Goal: Task Accomplishment & Management: Manage account settings

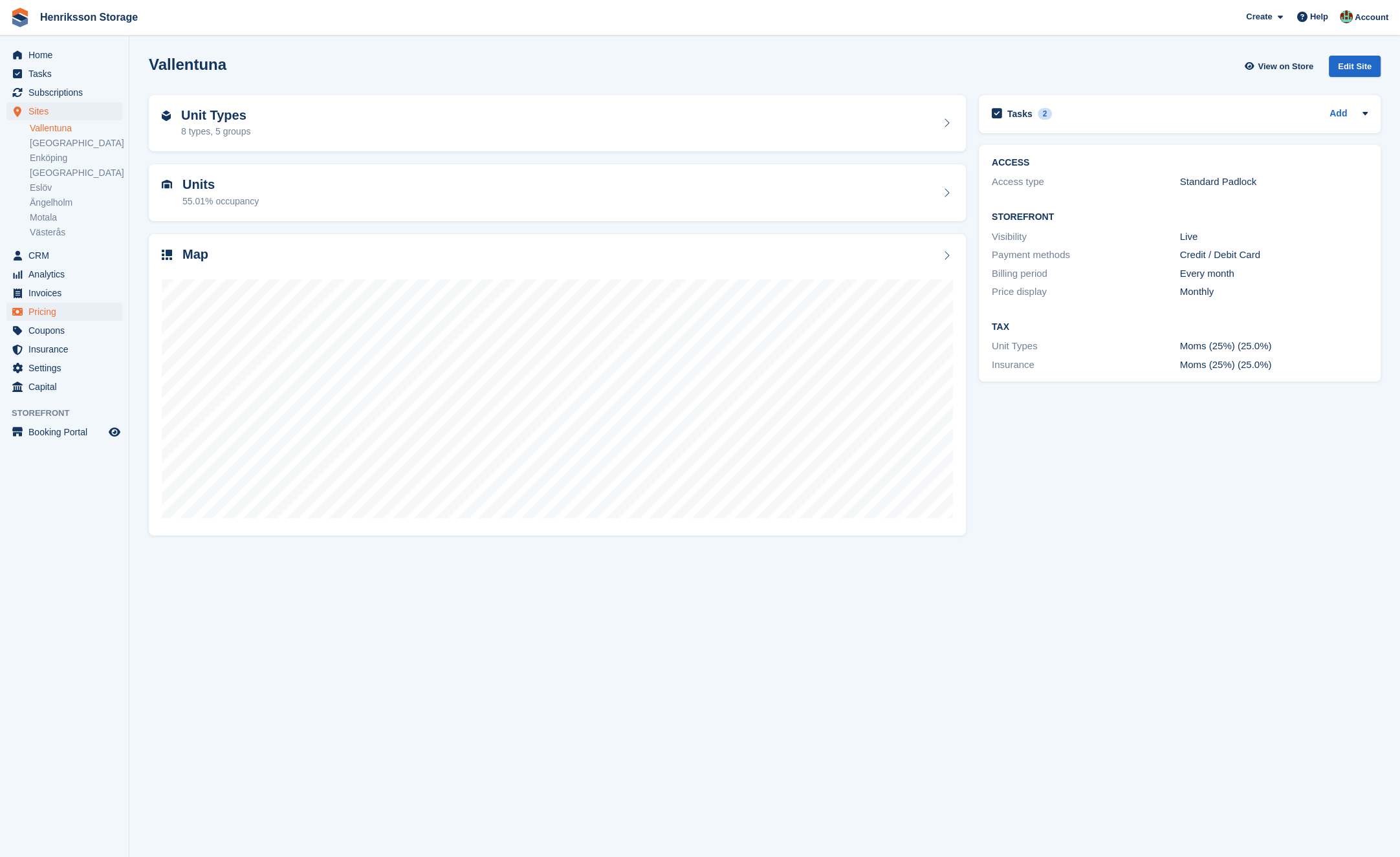
click at [64, 305] on span "Pricing" at bounding box center [68, 312] width 78 height 18
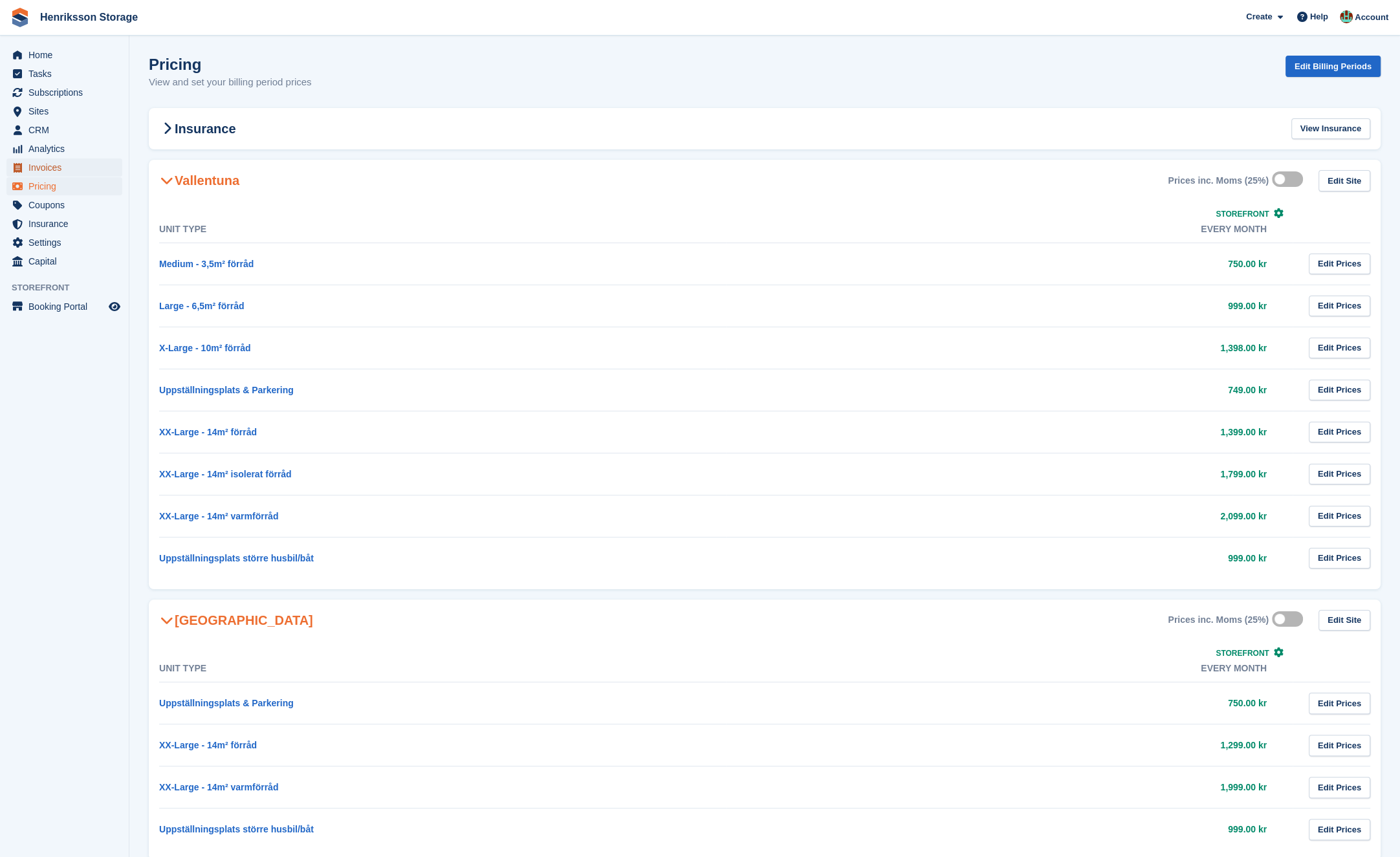
click at [62, 164] on span "Invoices" at bounding box center [68, 168] width 78 height 18
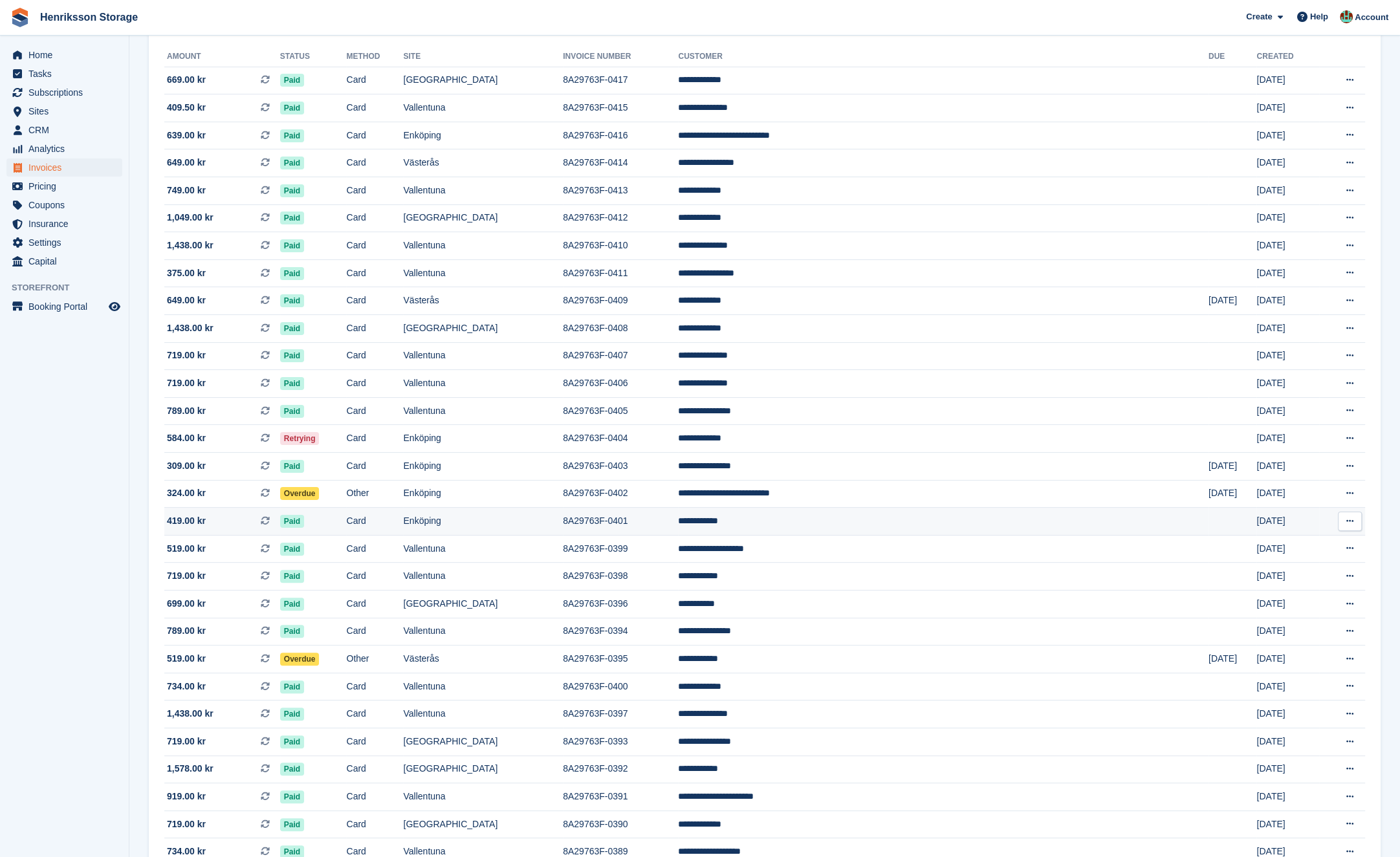
scroll to position [172, 0]
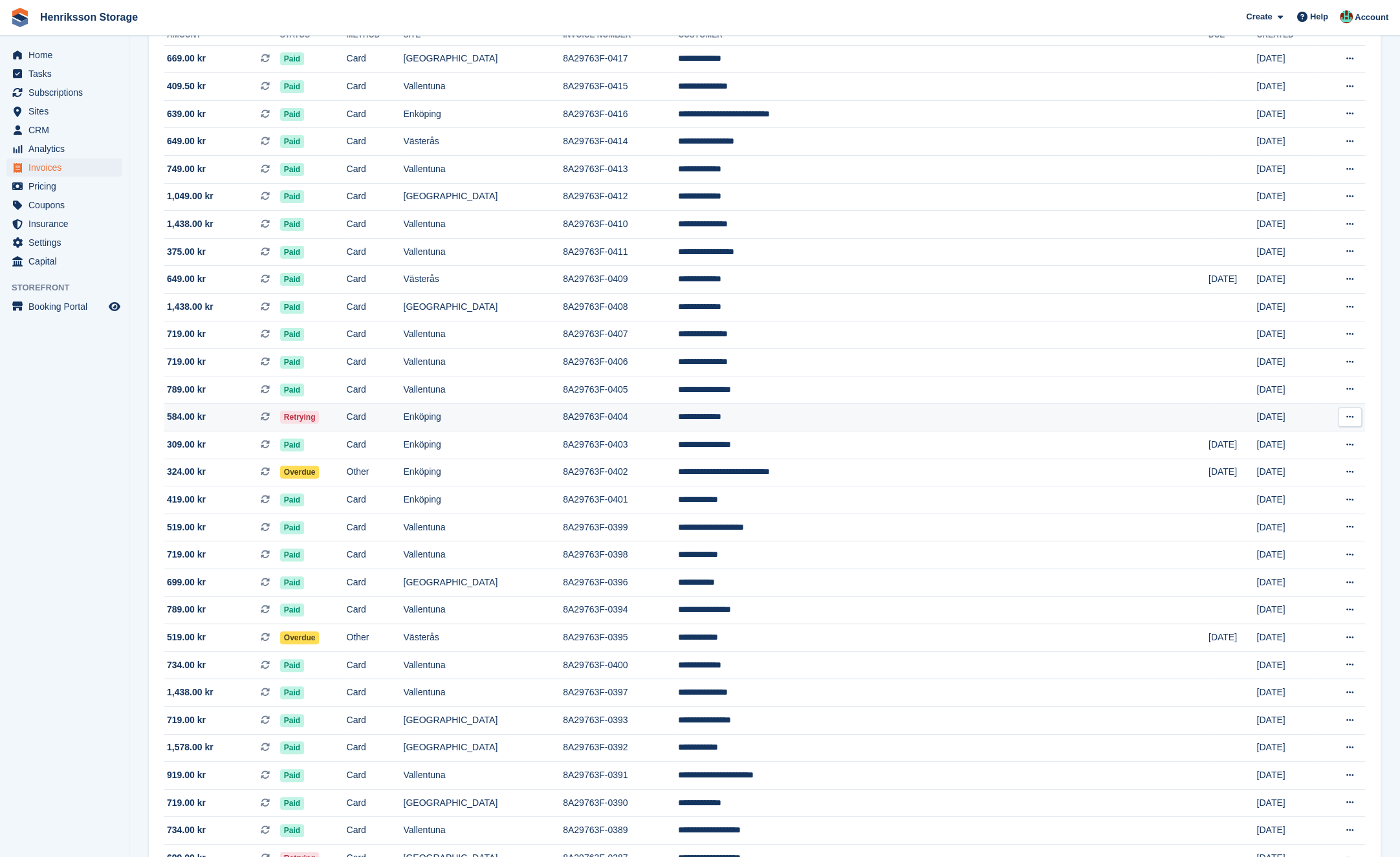
click at [562, 418] on td "Enköping" at bounding box center [483, 418] width 160 height 28
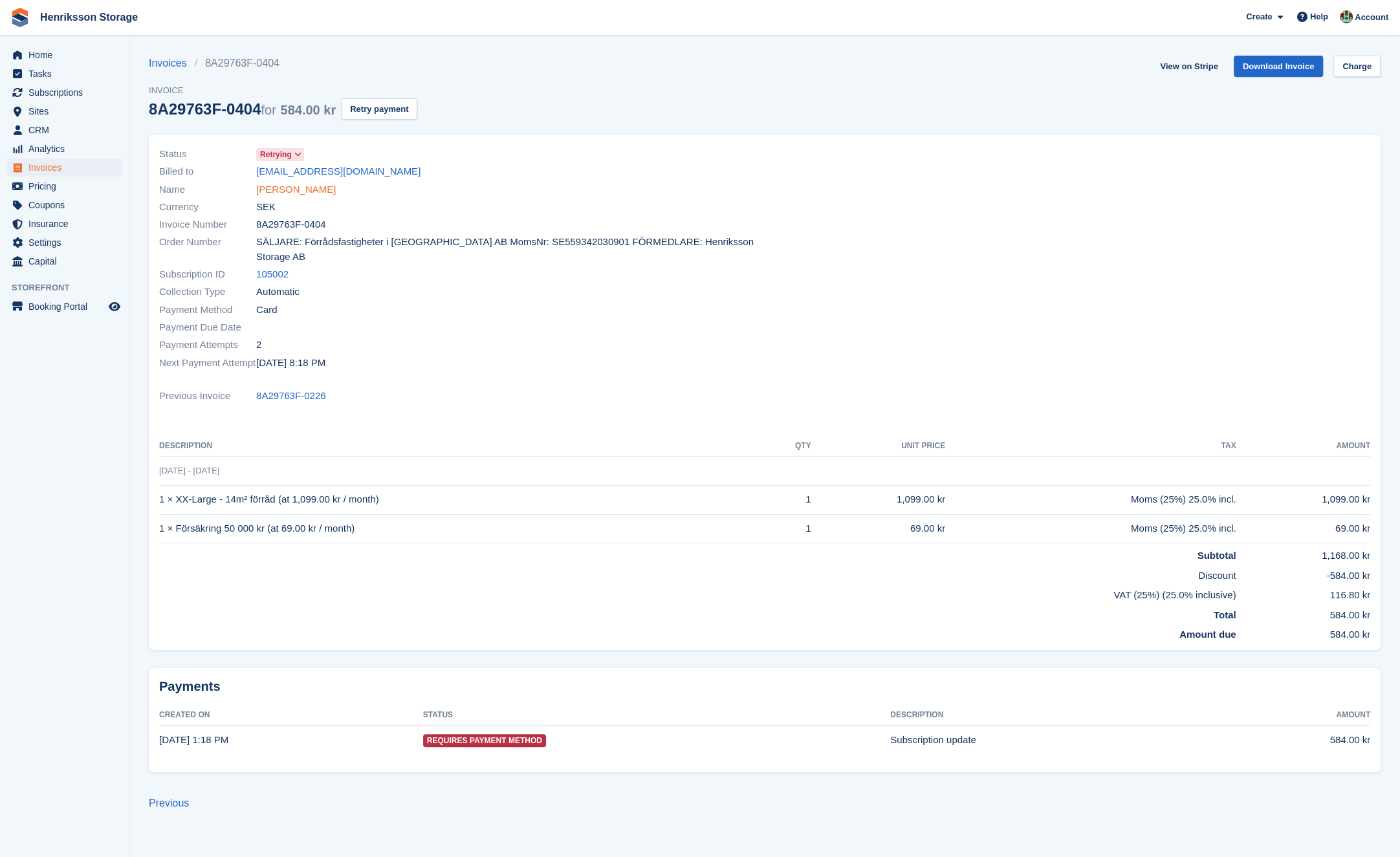
click at [301, 185] on link "Nyota Mangapi" at bounding box center [296, 190] width 80 height 15
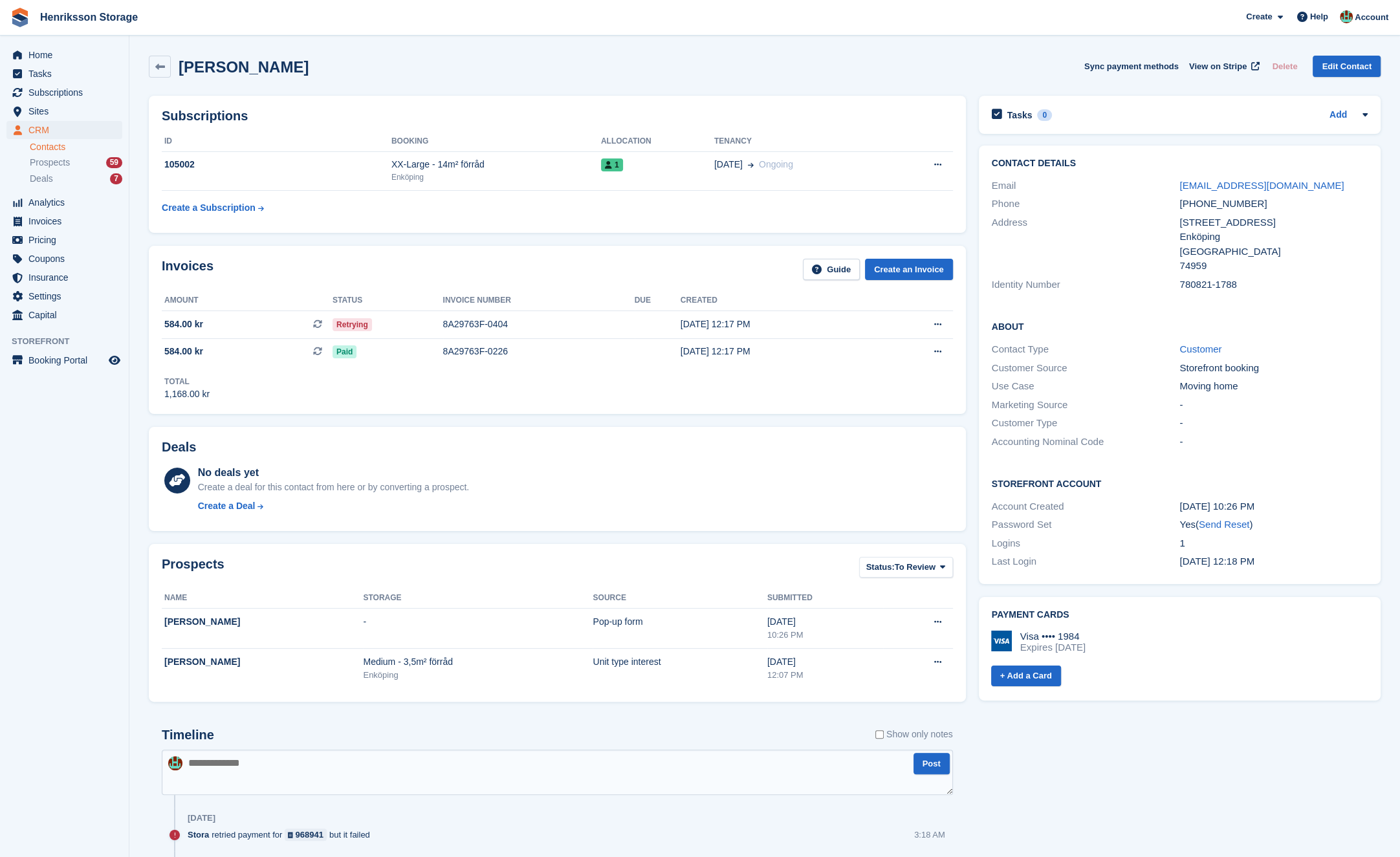
click at [1221, 206] on div "+46739333309" at bounding box center [1272, 204] width 188 height 15
copy div "+46739333309"
click at [564, 318] on div "8A29763F-0404" at bounding box center [538, 324] width 191 height 14
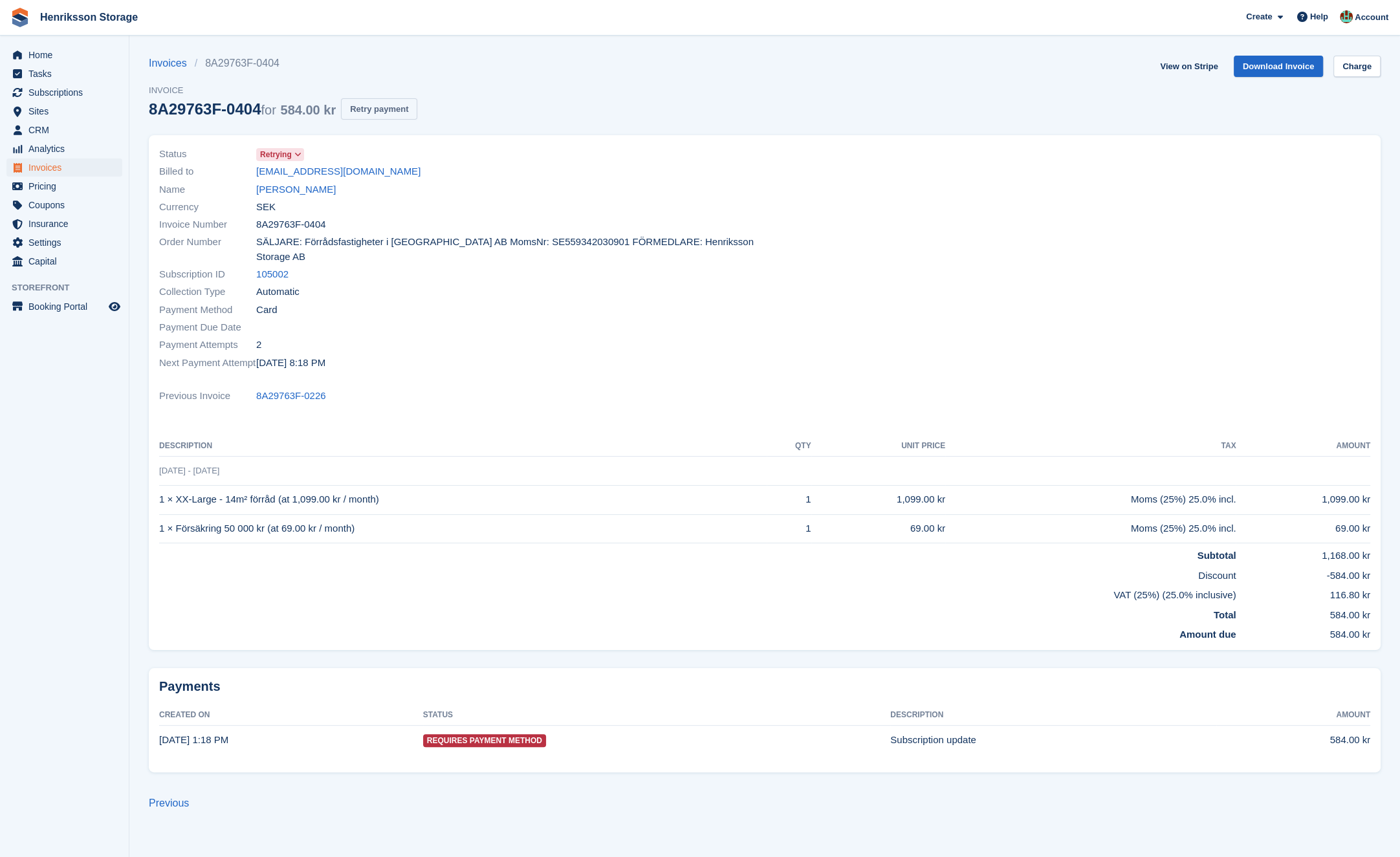
click at [400, 114] on button "Retry payment" at bounding box center [379, 109] width 77 height 21
click at [685, 266] on div "Subscription ID 105002" at bounding box center [458, 275] width 597 height 18
click at [72, 216] on span "Insurance" at bounding box center [68, 223] width 78 height 18
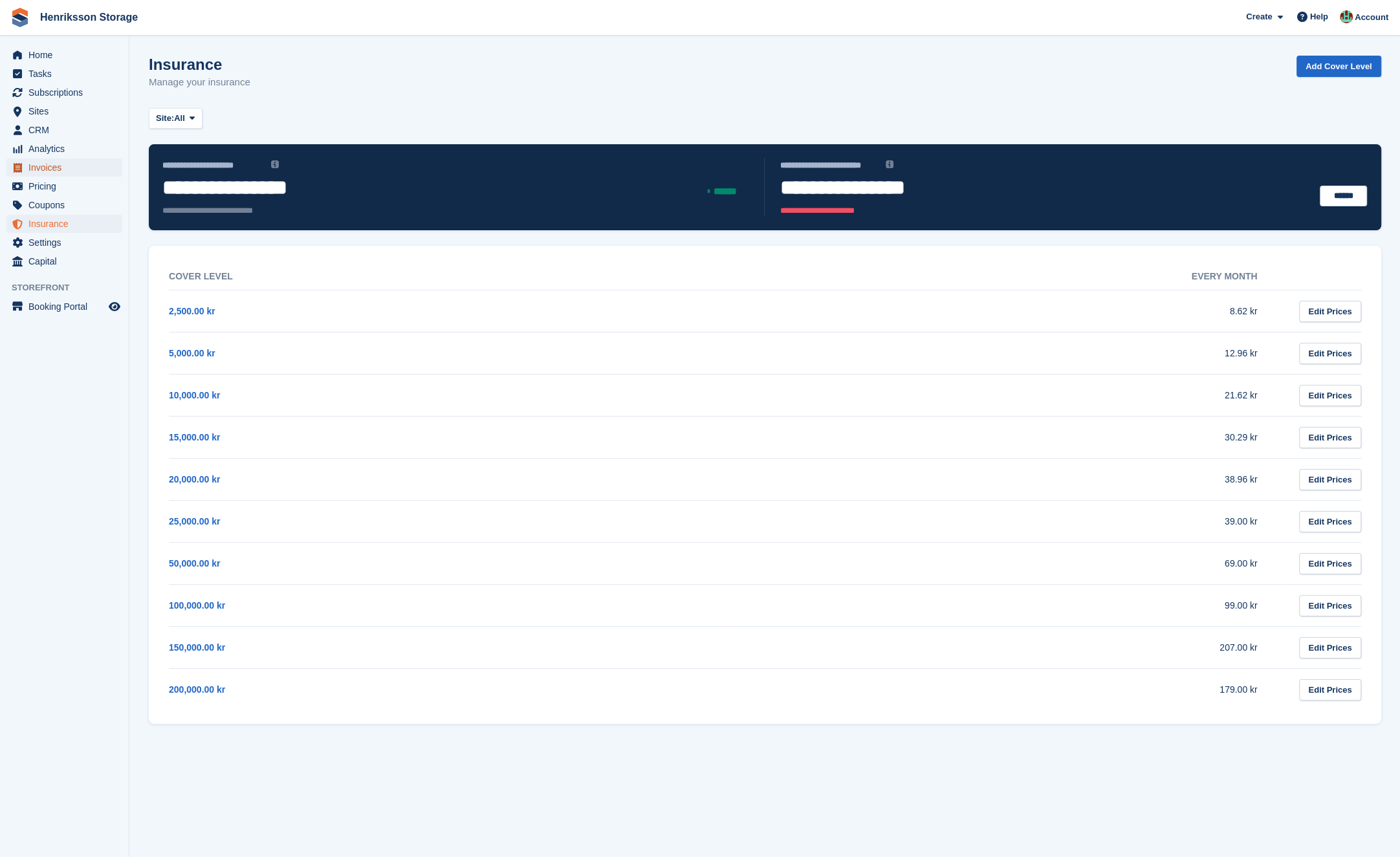
click at [60, 171] on span "Invoices" at bounding box center [68, 168] width 78 height 18
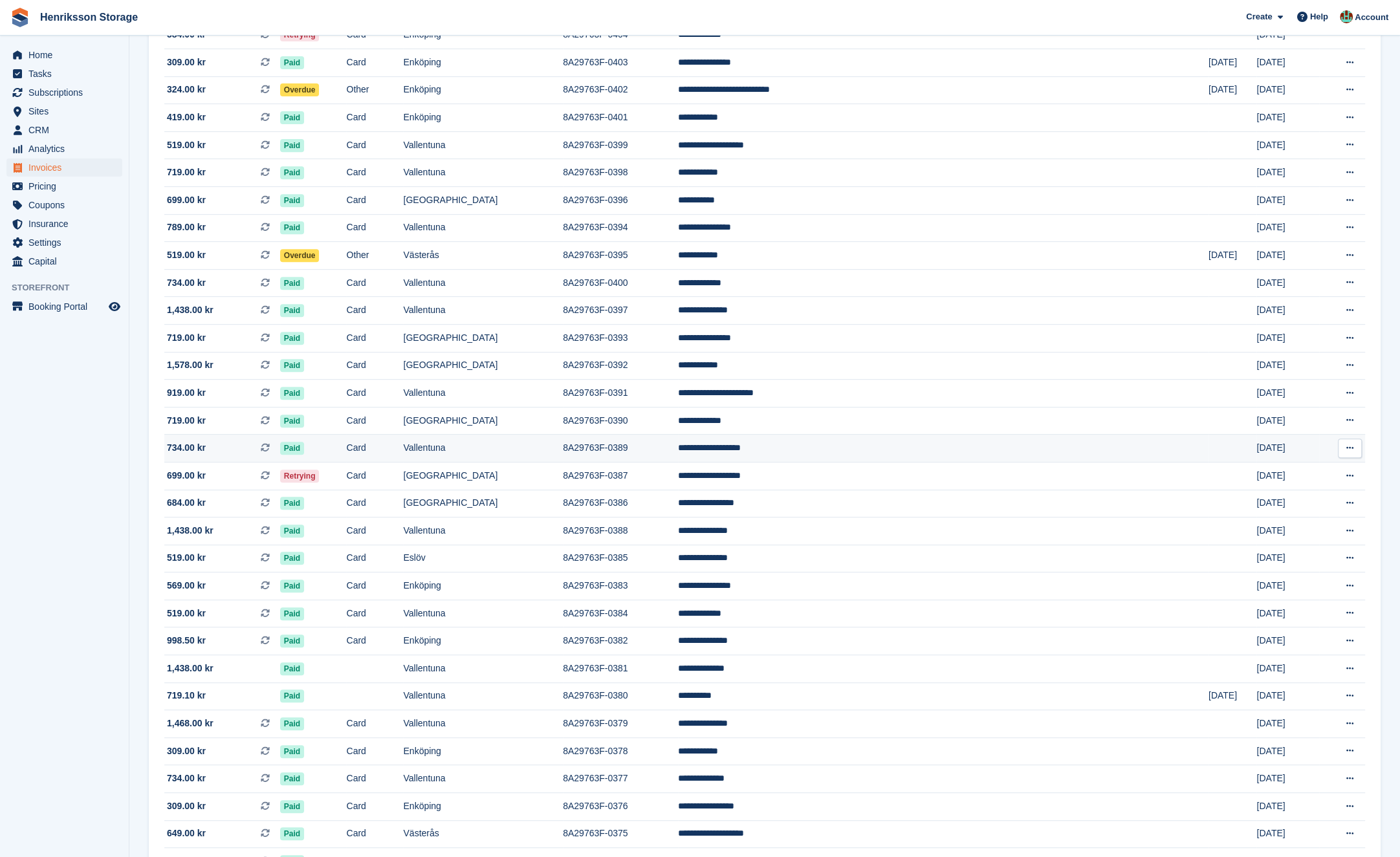
scroll to position [624, 0]
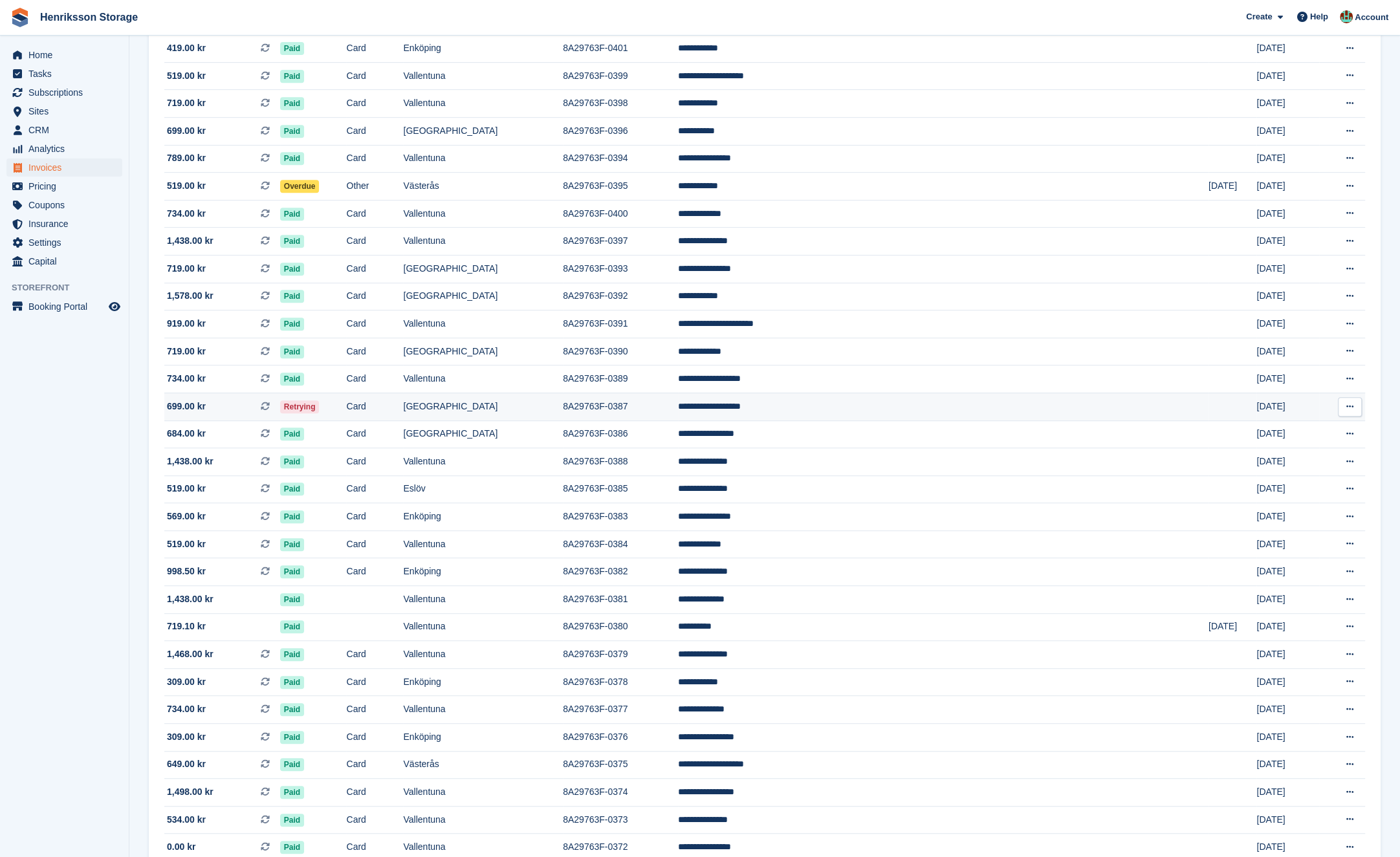
click at [403, 409] on td "Card" at bounding box center [374, 407] width 57 height 28
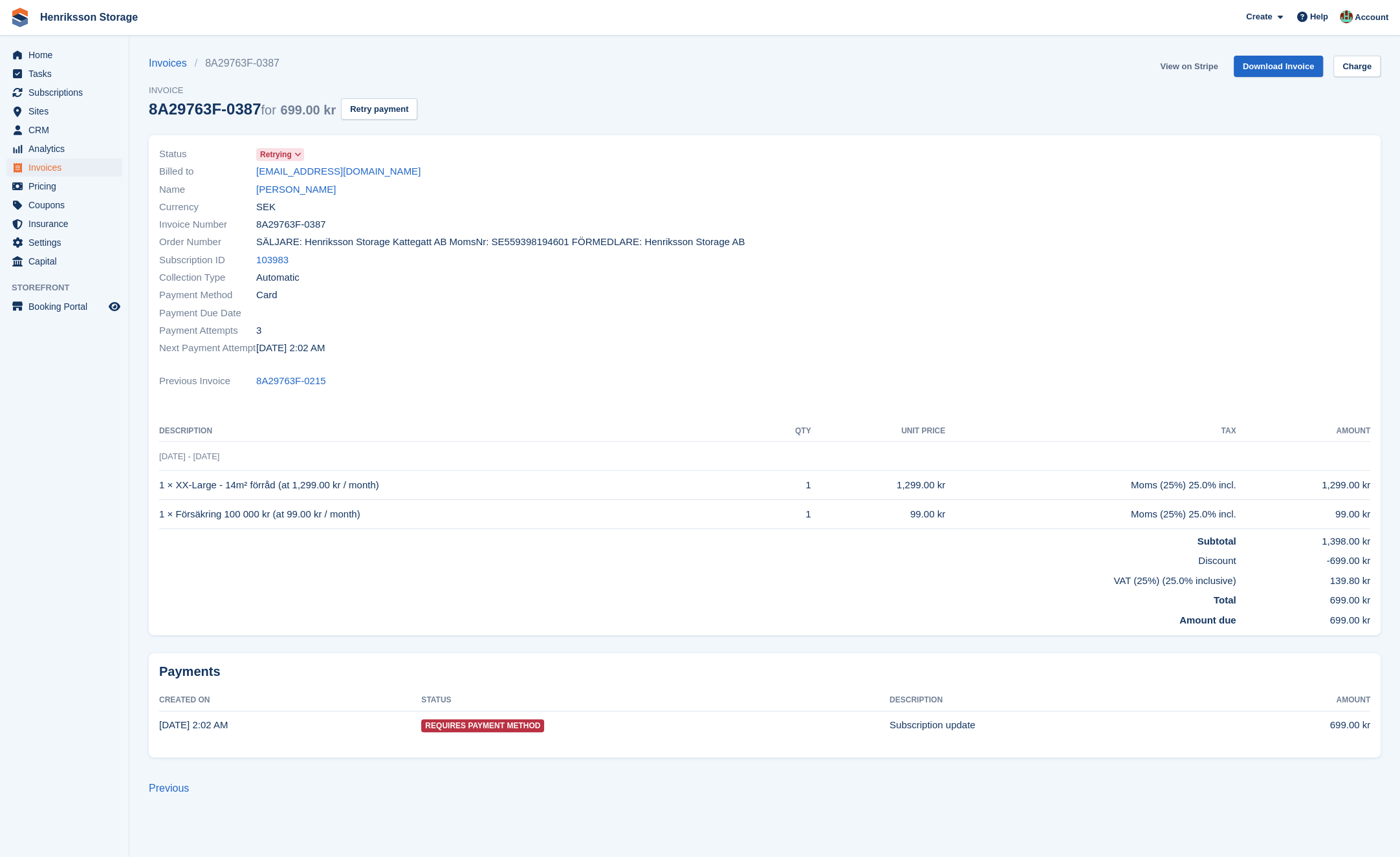
click at [1201, 70] on link "View on Stripe" at bounding box center [1189, 66] width 68 height 21
click at [310, 188] on link "[PERSON_NAME]" at bounding box center [296, 190] width 80 height 15
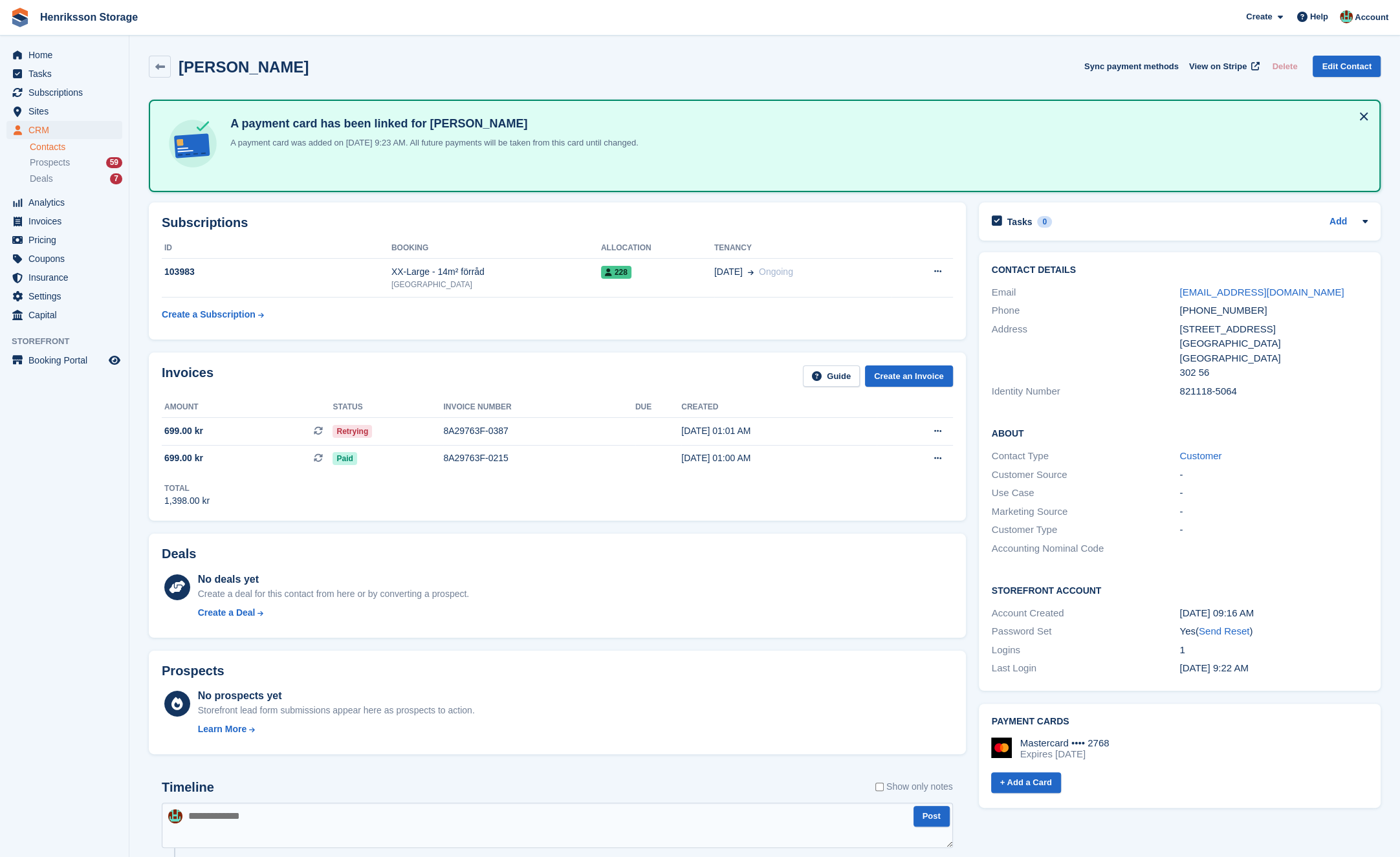
click at [1213, 310] on div "[PHONE_NUMBER]" at bounding box center [1272, 310] width 188 height 15
copy div "[PHONE_NUMBER]"
click at [1095, 422] on div "About Contact Type Customer Customer Source - Use Case - Marketing Source - Cus…" at bounding box center [1179, 492] width 402 height 158
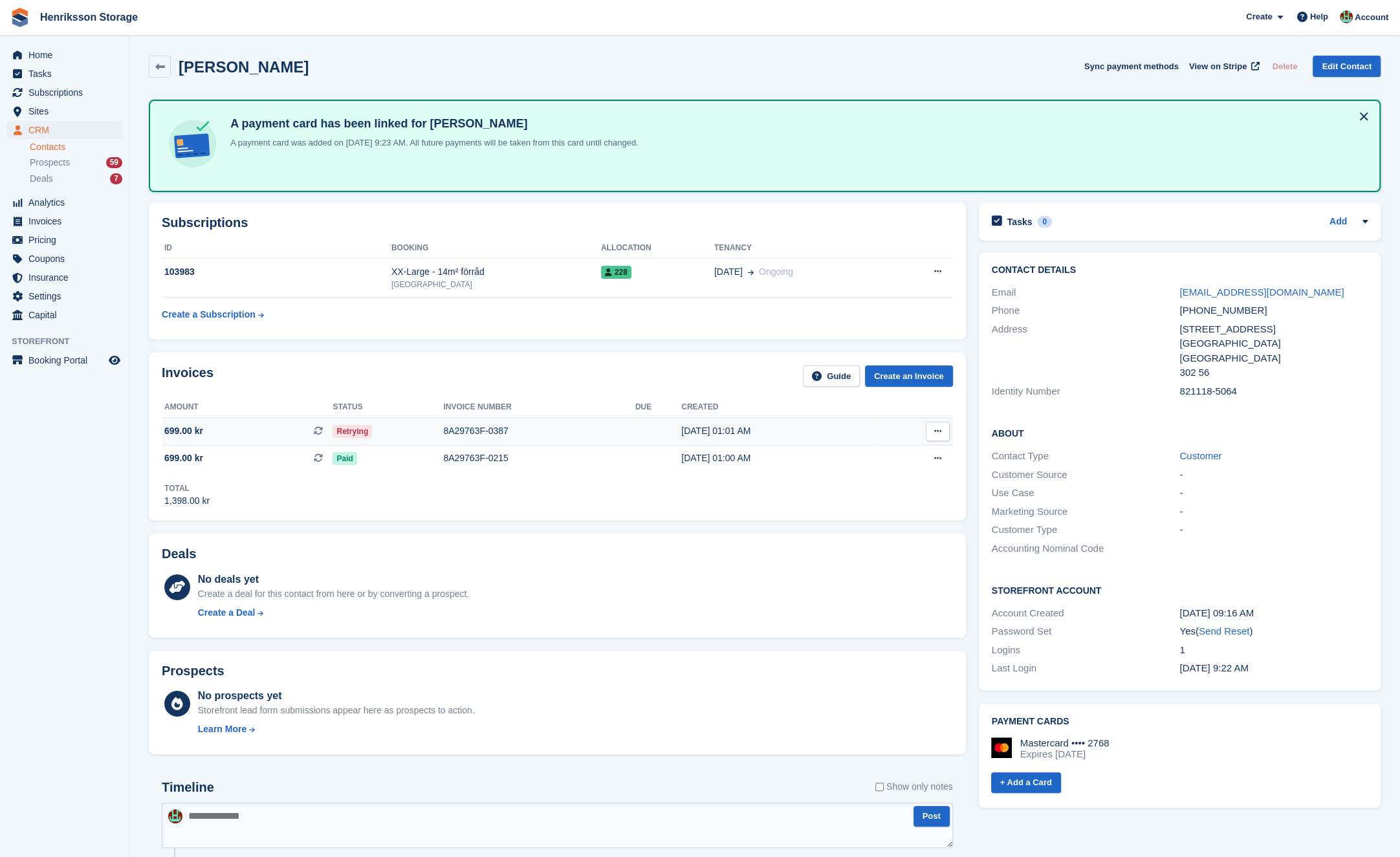
click at [543, 421] on td "8A29763F-0387" at bounding box center [538, 432] width 192 height 28
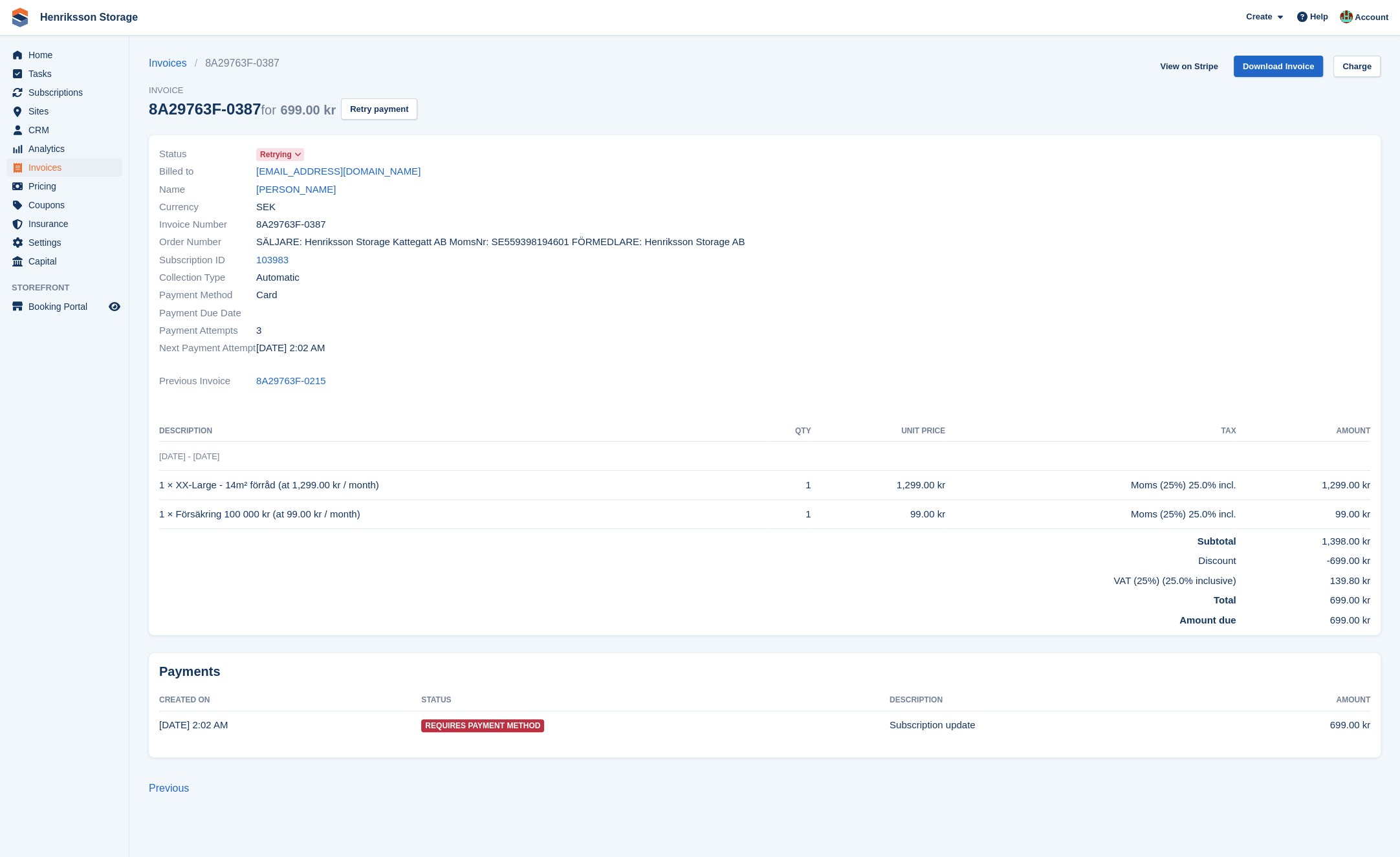
drag, startPoint x: 669, startPoint y: 404, endPoint x: 646, endPoint y: 410, distance: 23.8
click at [652, 410] on div "Status Retrying Billed to kristinagustafsson8@gmail.com Name Kristina Gustafsso…" at bounding box center [764, 386] width 1231 height 501
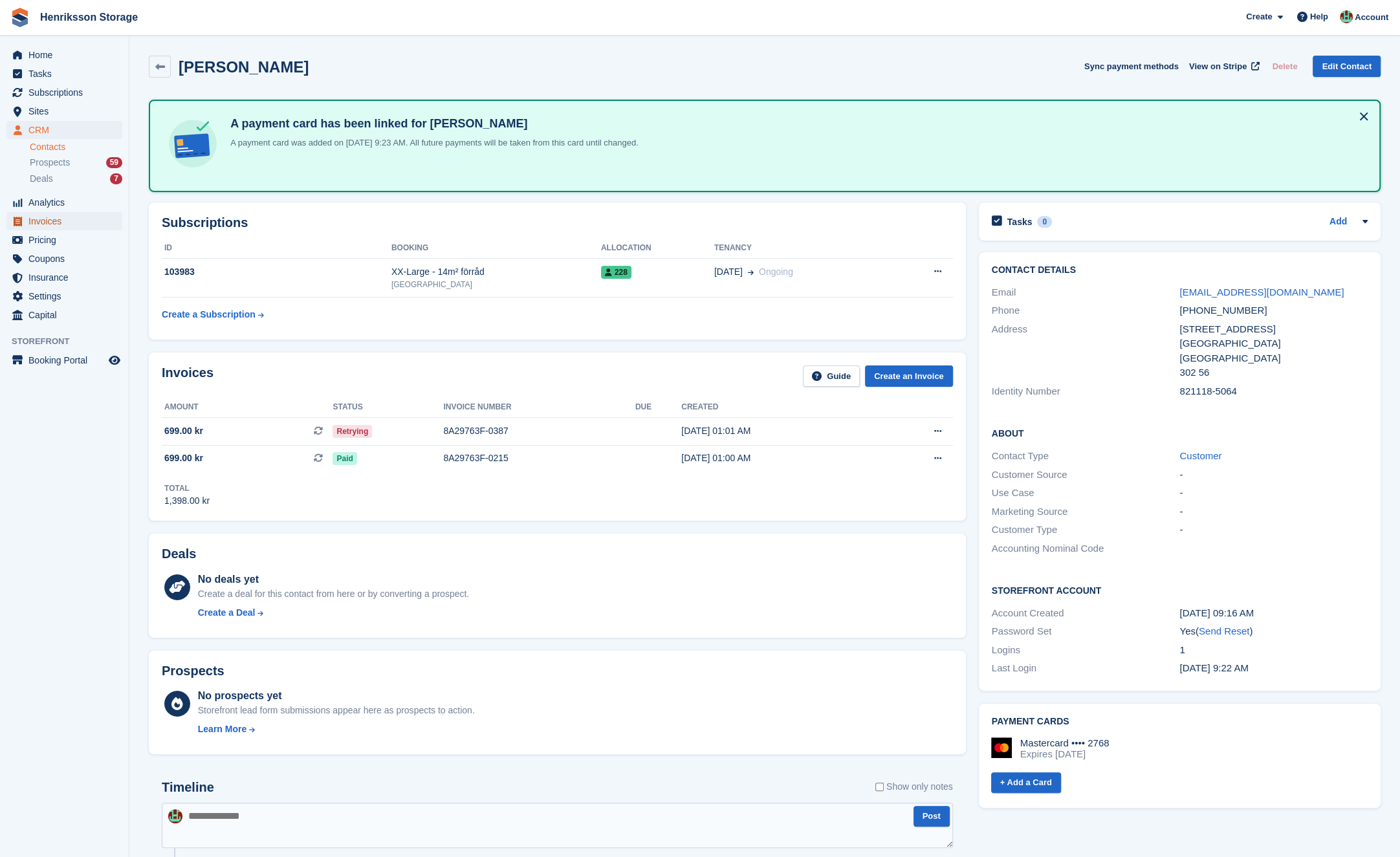
click at [80, 216] on span "Invoices" at bounding box center [68, 221] width 78 height 18
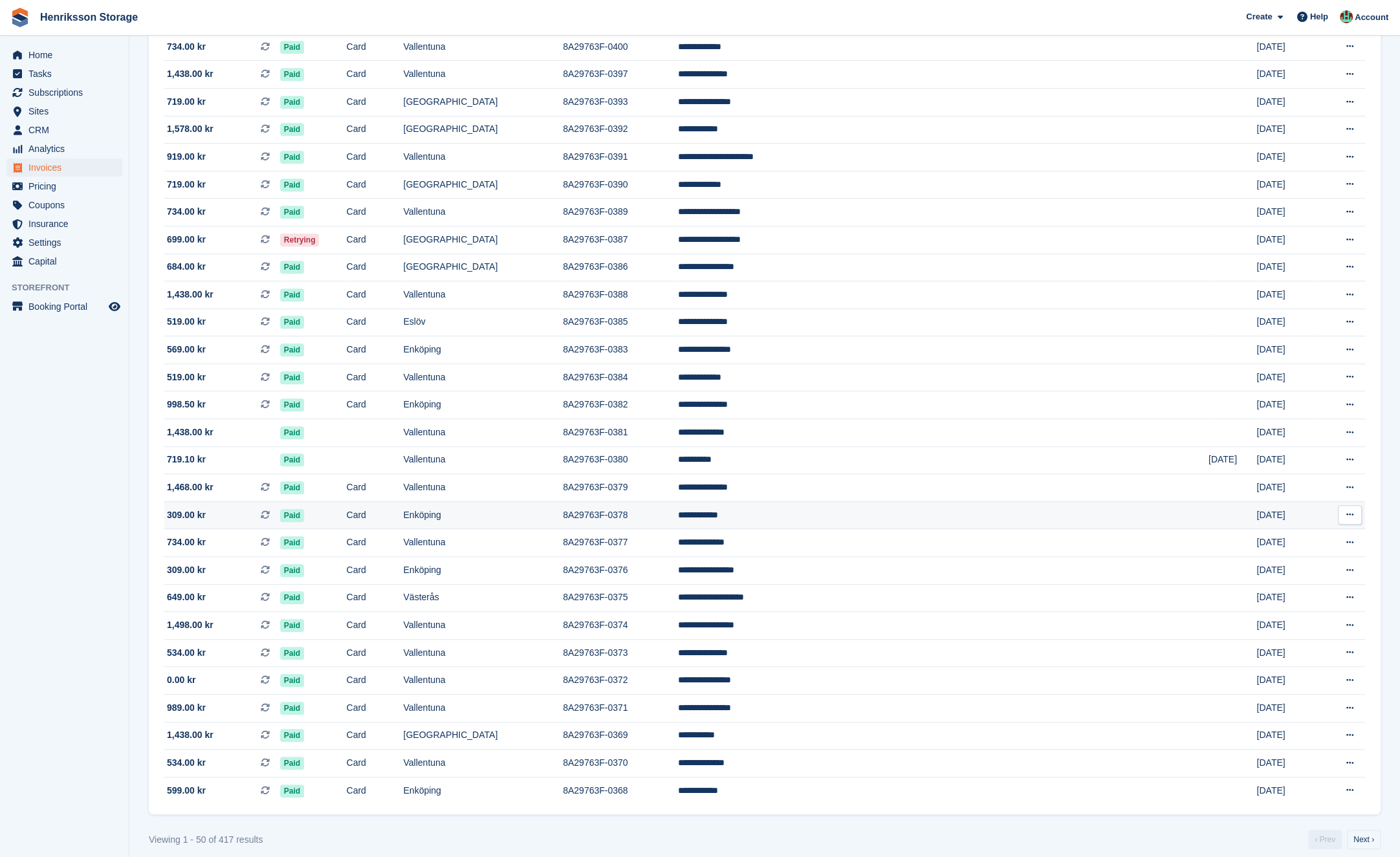
scroll to position [806, 0]
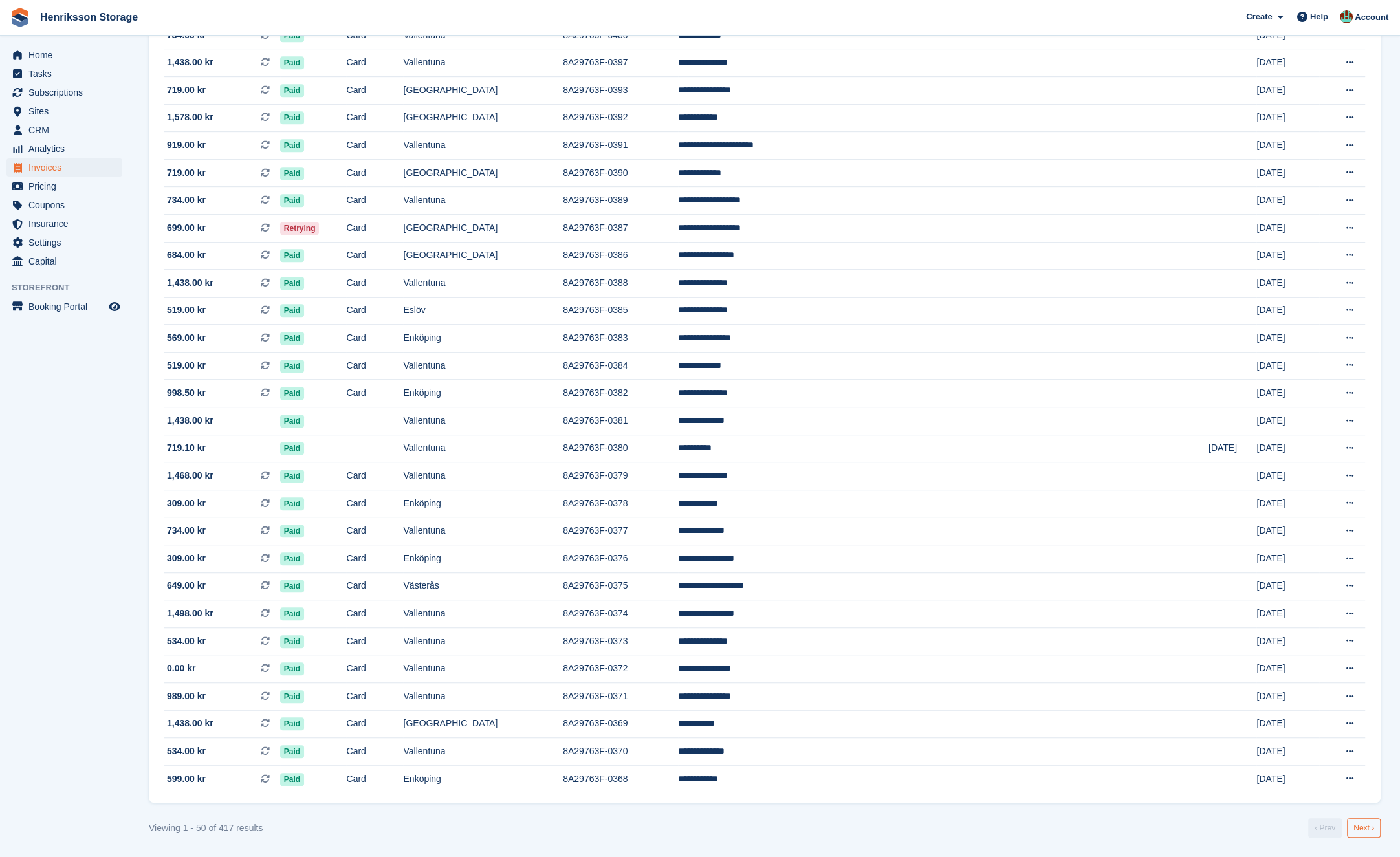
click at [1361, 837] on link "Next ›" at bounding box center [1363, 828] width 34 height 19
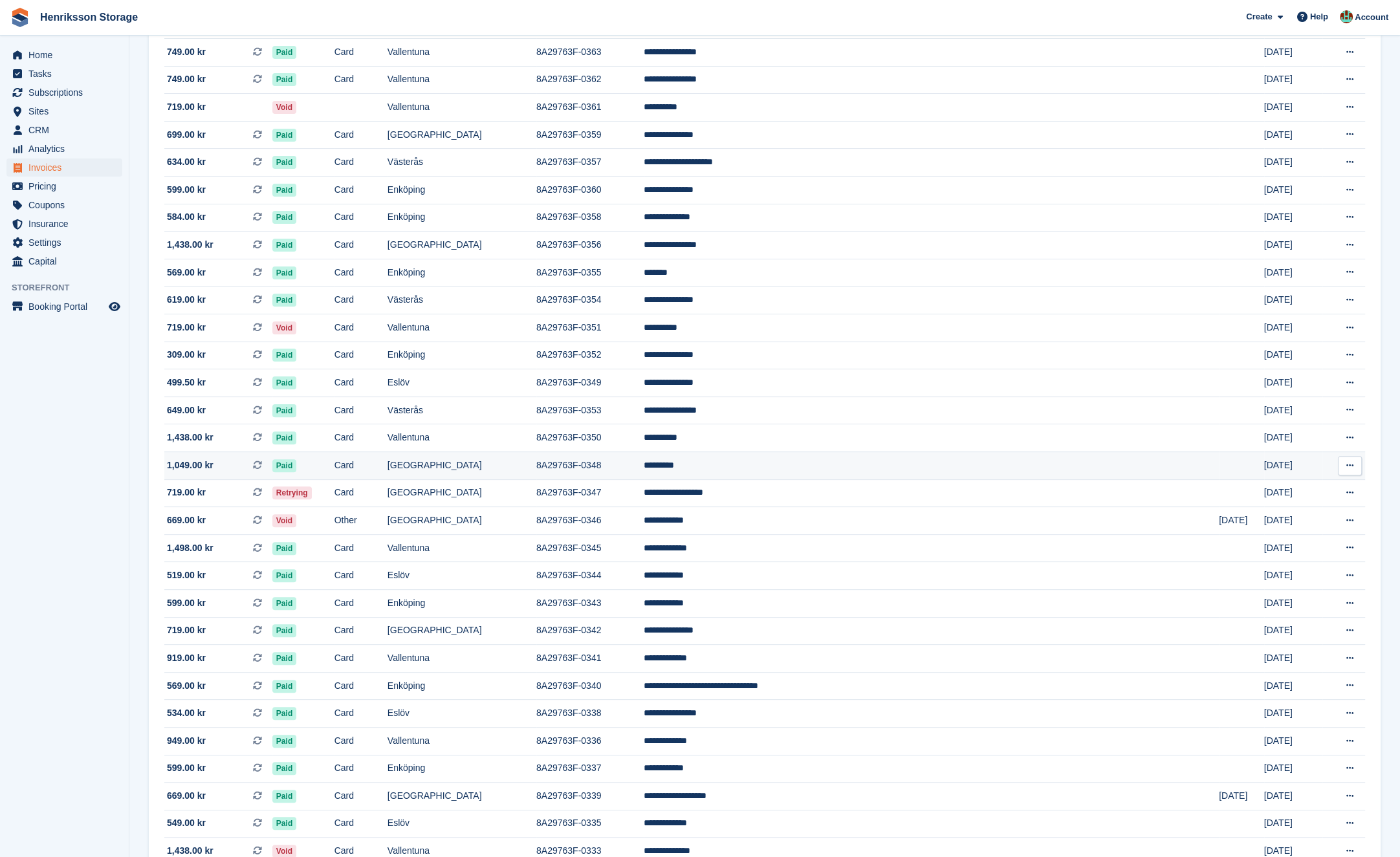
scroll to position [288, 0]
click at [388, 484] on td "Card" at bounding box center [360, 494] width 53 height 28
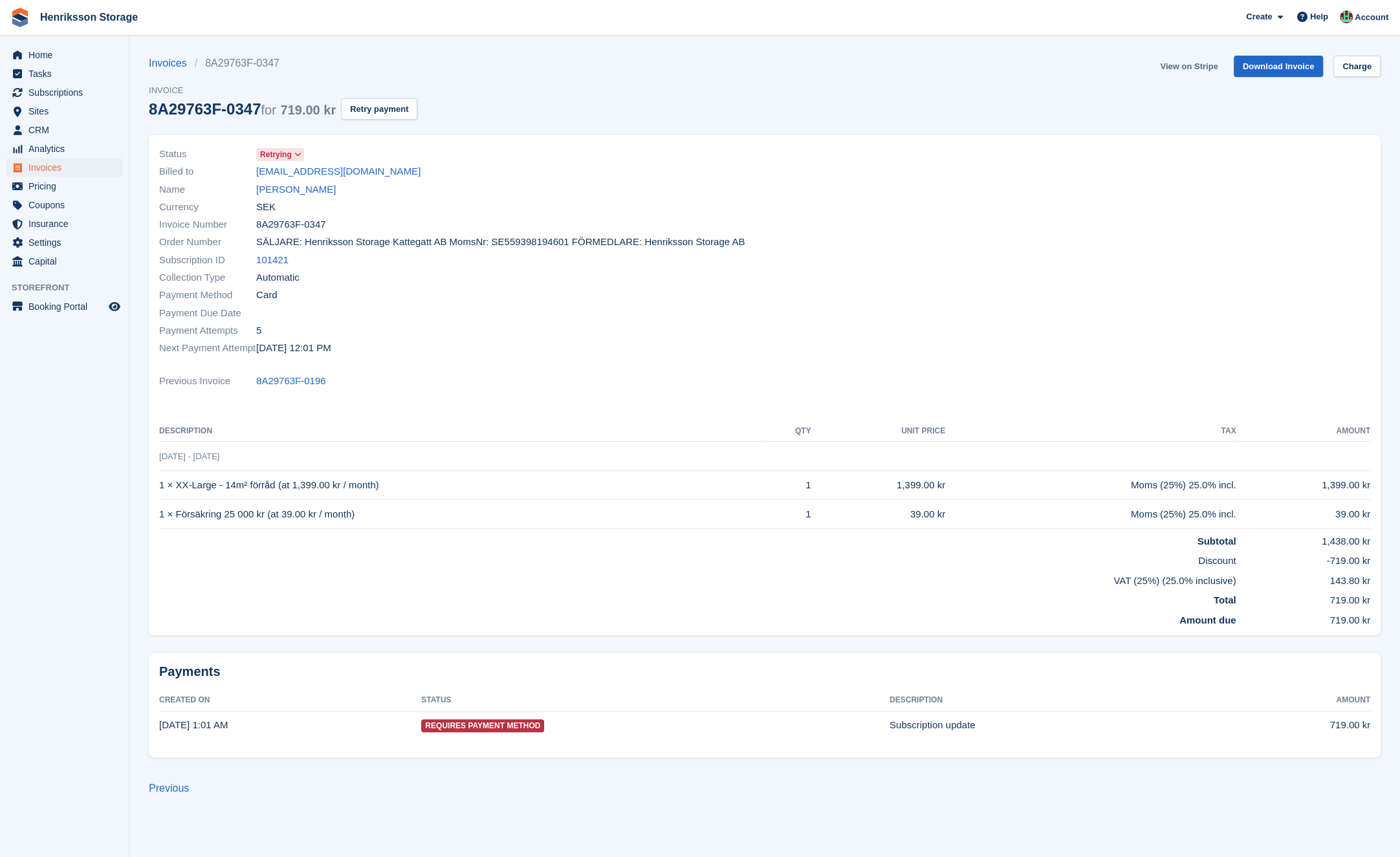
click at [1197, 67] on link "View on Stripe" at bounding box center [1189, 66] width 68 height 21
click at [393, 110] on button "Retry payment" at bounding box center [379, 109] width 77 height 21
click at [317, 197] on link "[PERSON_NAME]" at bounding box center [296, 190] width 80 height 15
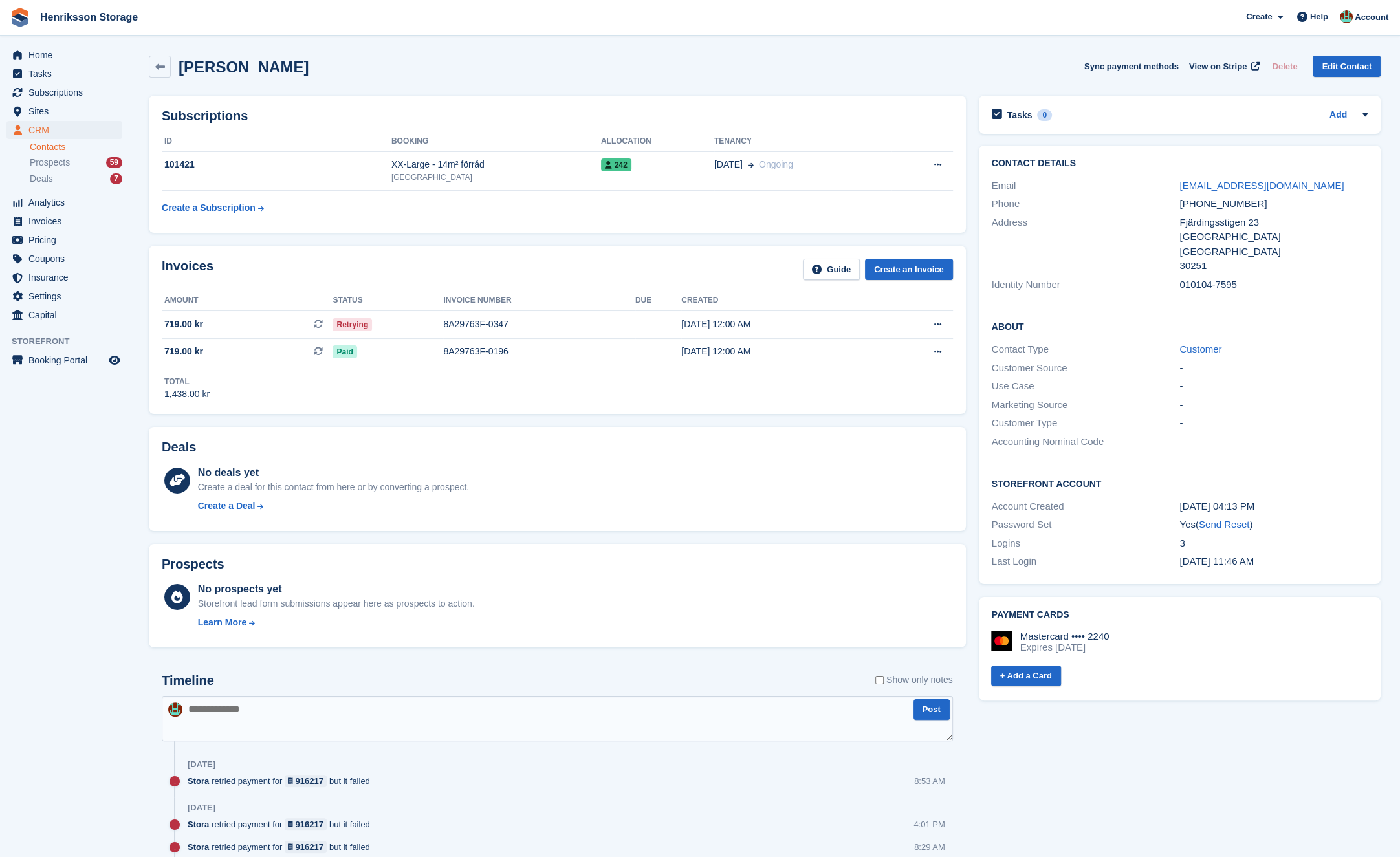
click at [1221, 196] on div "Phone [PHONE_NUMBER]" at bounding box center [1179, 204] width 376 height 19
click at [1220, 208] on div "+46739639255" at bounding box center [1272, 204] width 188 height 15
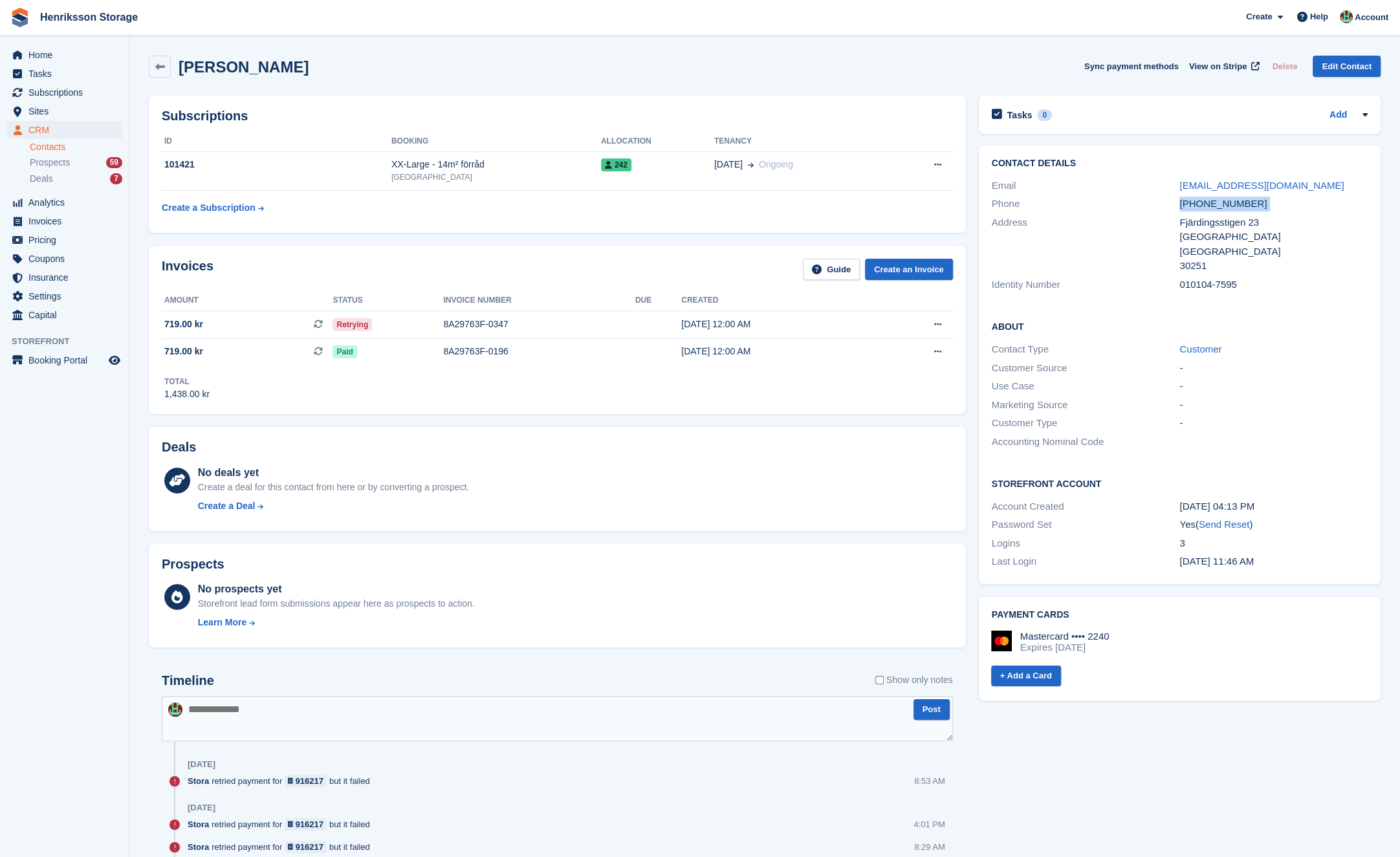
copy div "+46739639255"
click at [75, 137] on span "CRM" at bounding box center [68, 130] width 78 height 18
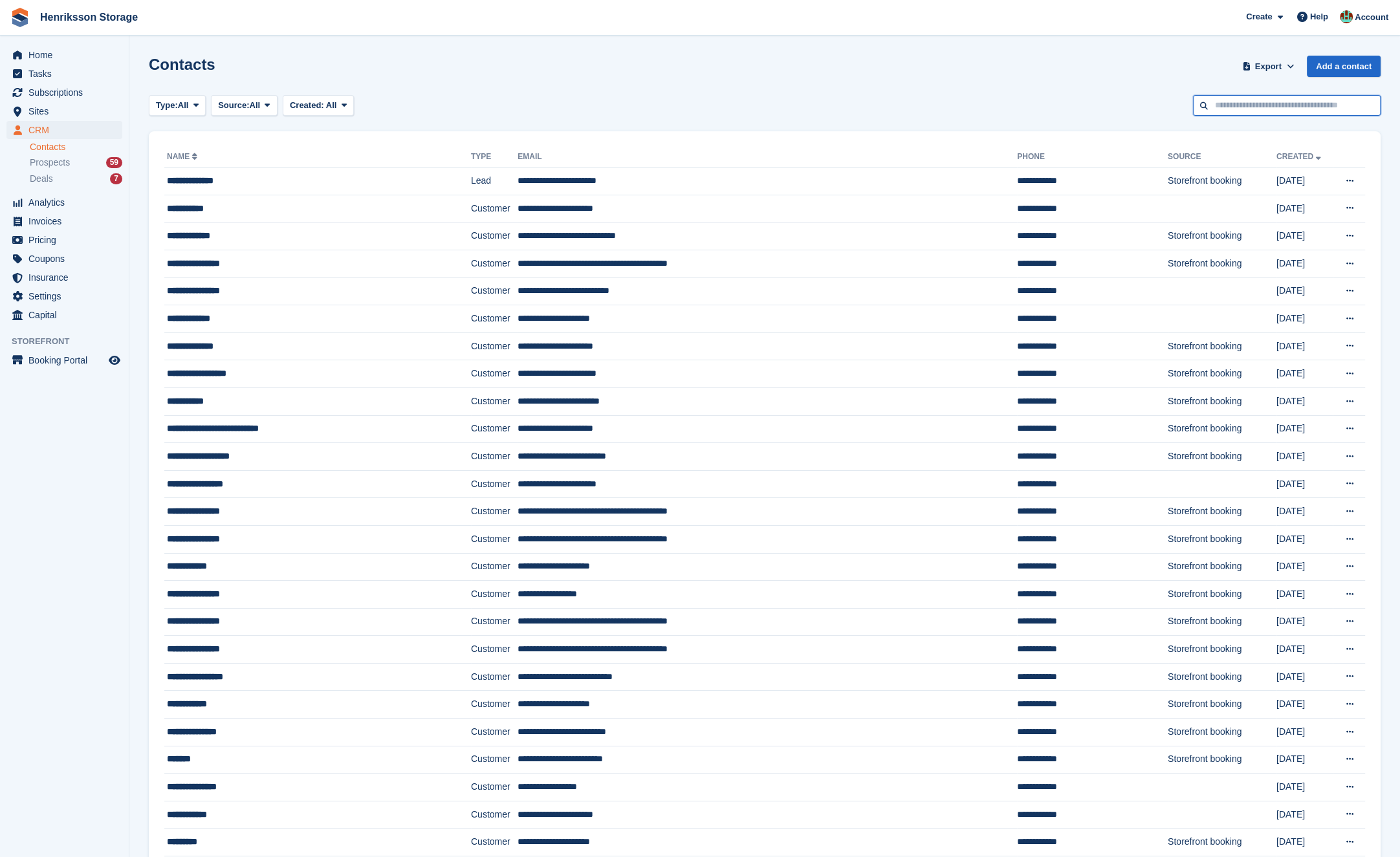
click at [1260, 102] on input "text" at bounding box center [1286, 105] width 187 height 21
type input "*"
type input "*****"
click at [653, 195] on td "**********" at bounding box center [767, 209] width 500 height 28
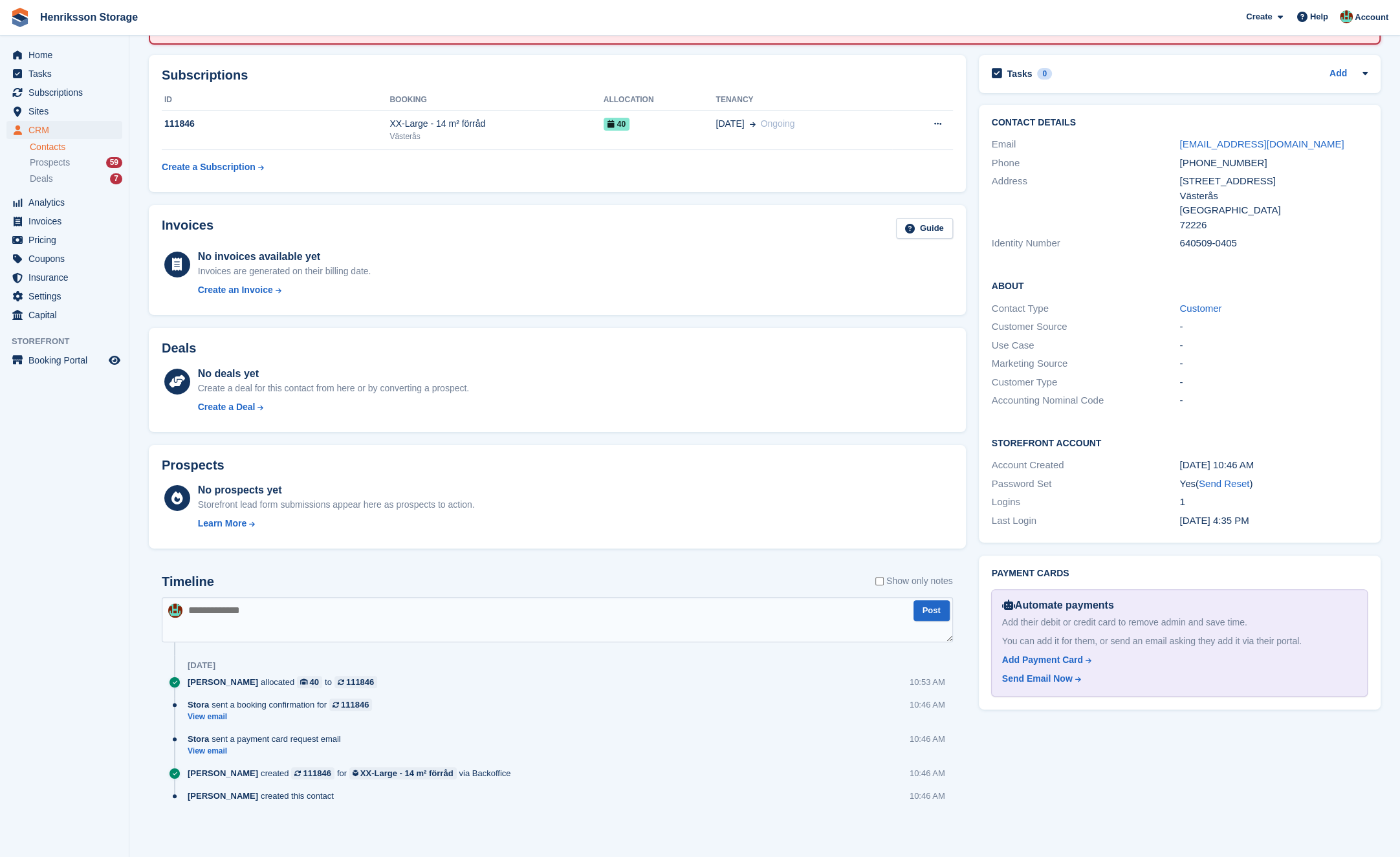
scroll to position [156, 0]
click at [724, 576] on div "Timeline Show only notes" at bounding box center [556, 586] width 791 height 23
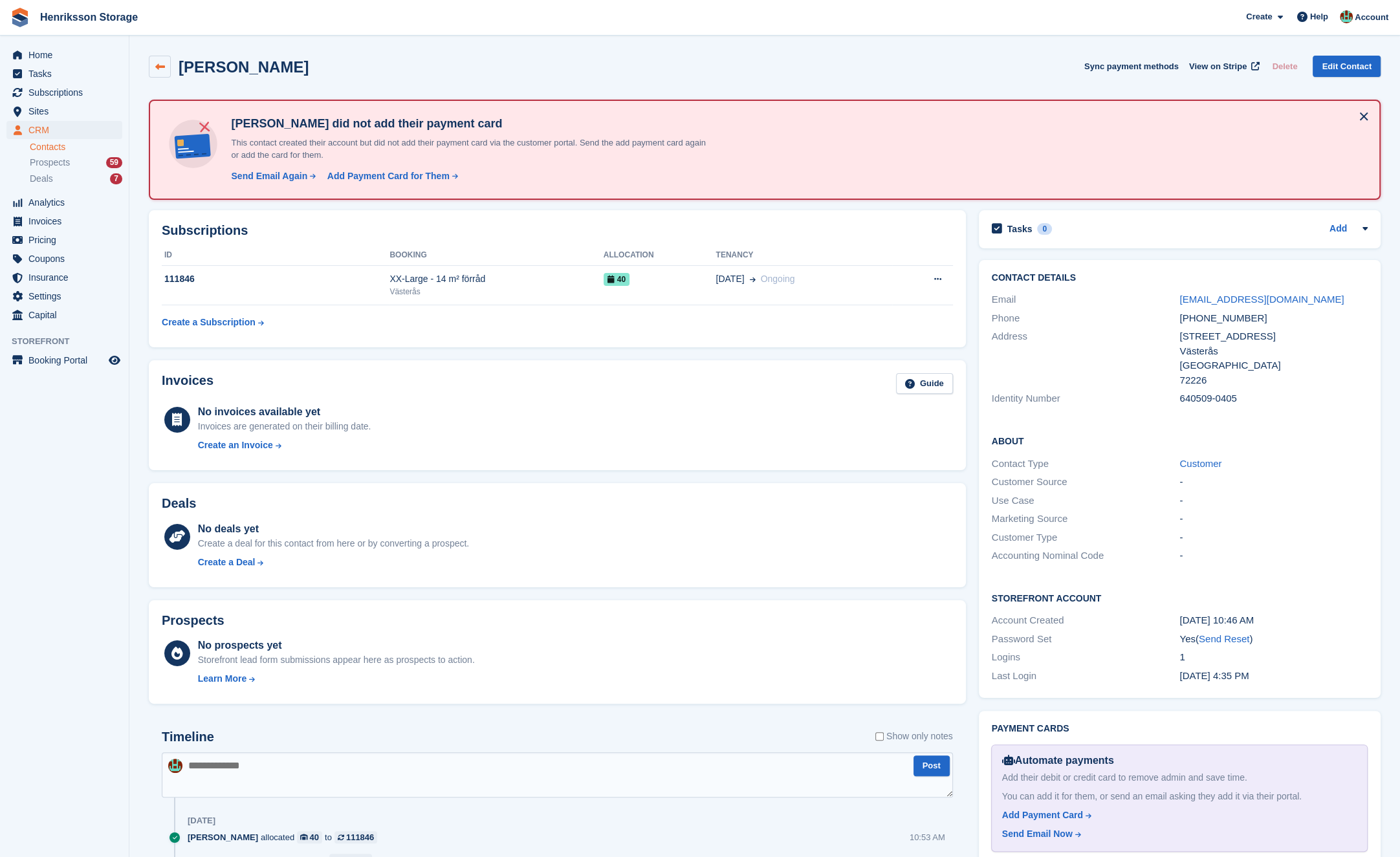
click at [160, 60] on link at bounding box center [160, 67] width 22 height 22
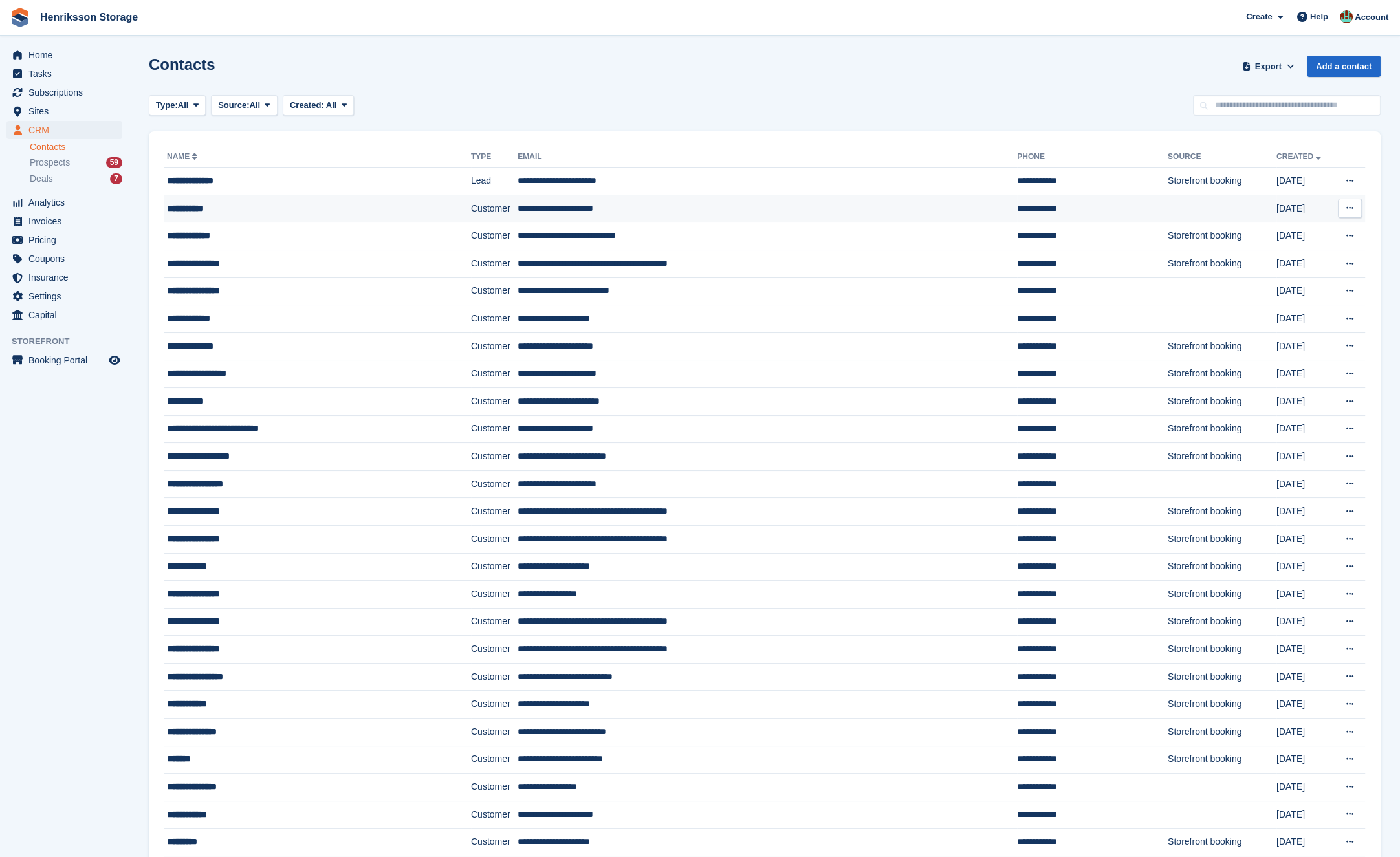
click at [262, 208] on div "**********" at bounding box center [294, 209] width 255 height 14
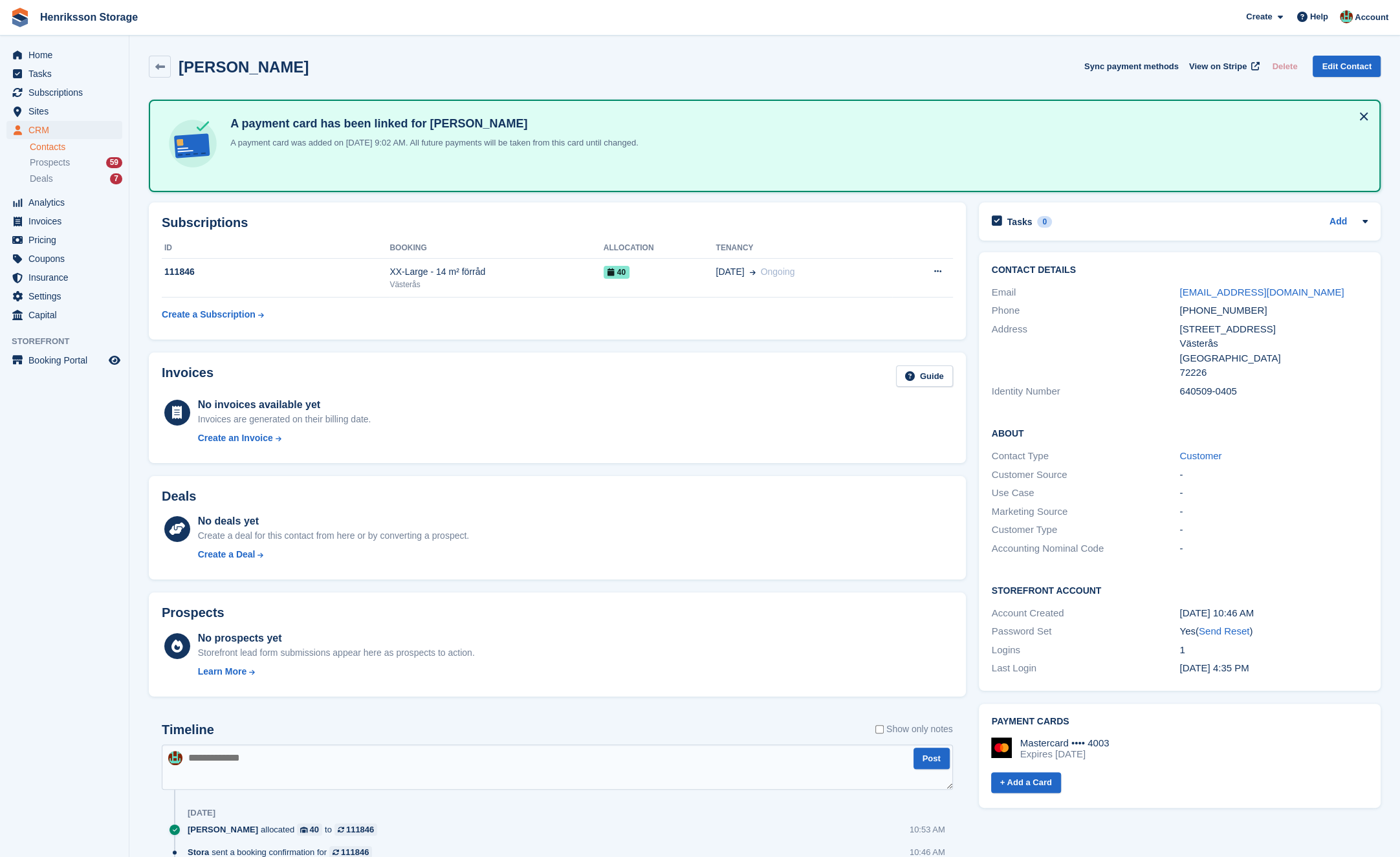
drag, startPoint x: 517, startPoint y: 364, endPoint x: 508, endPoint y: 358, distance: 10.8
